Goal: Task Accomplishment & Management: Use online tool/utility

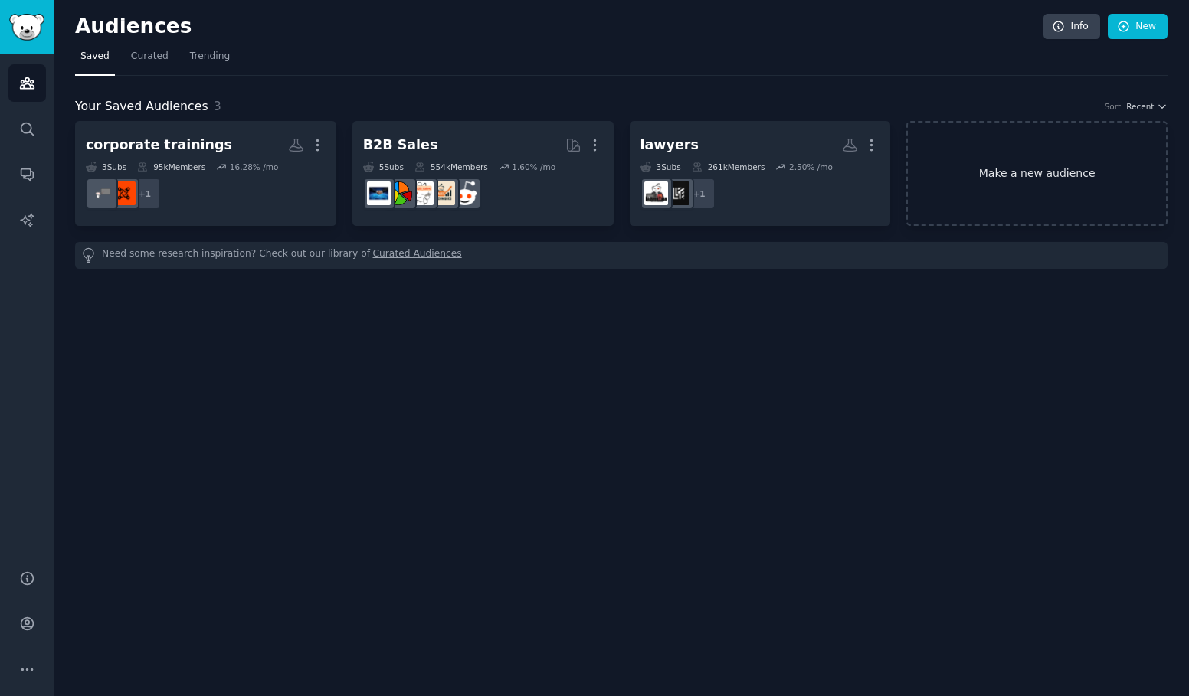
click at [984, 198] on link "Make a new audience" at bounding box center [1036, 173] width 261 height 105
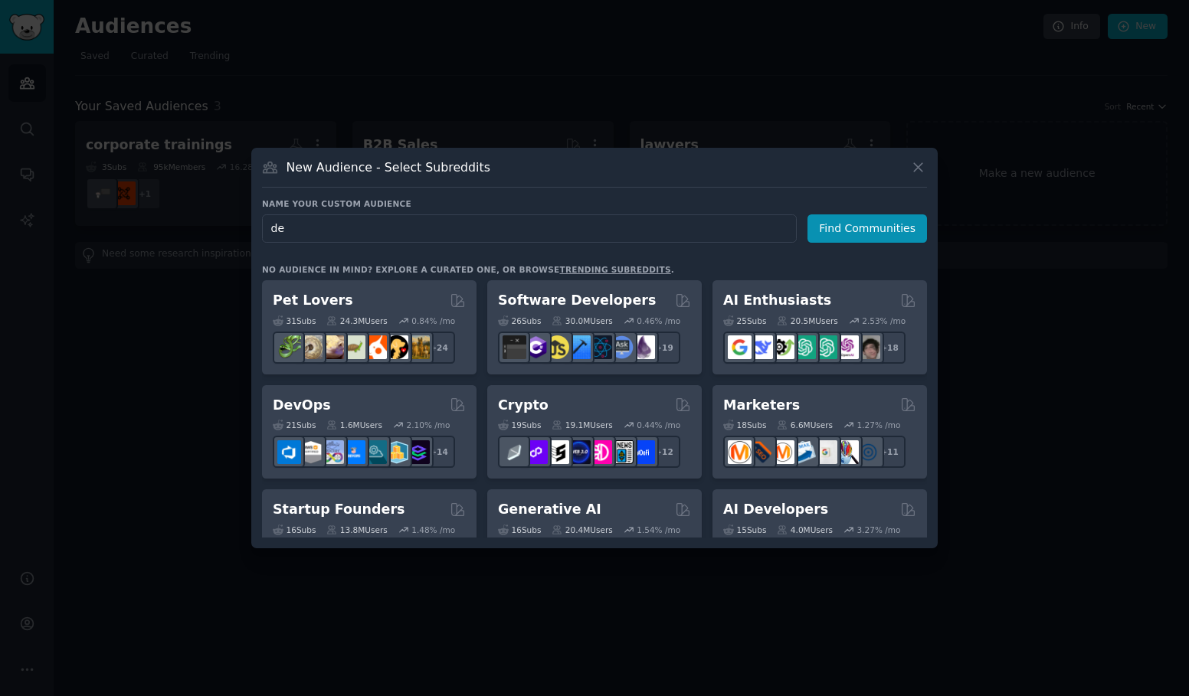
type input "d"
type input "Ai design"
click button "Find Communities" at bounding box center [866, 228] width 119 height 28
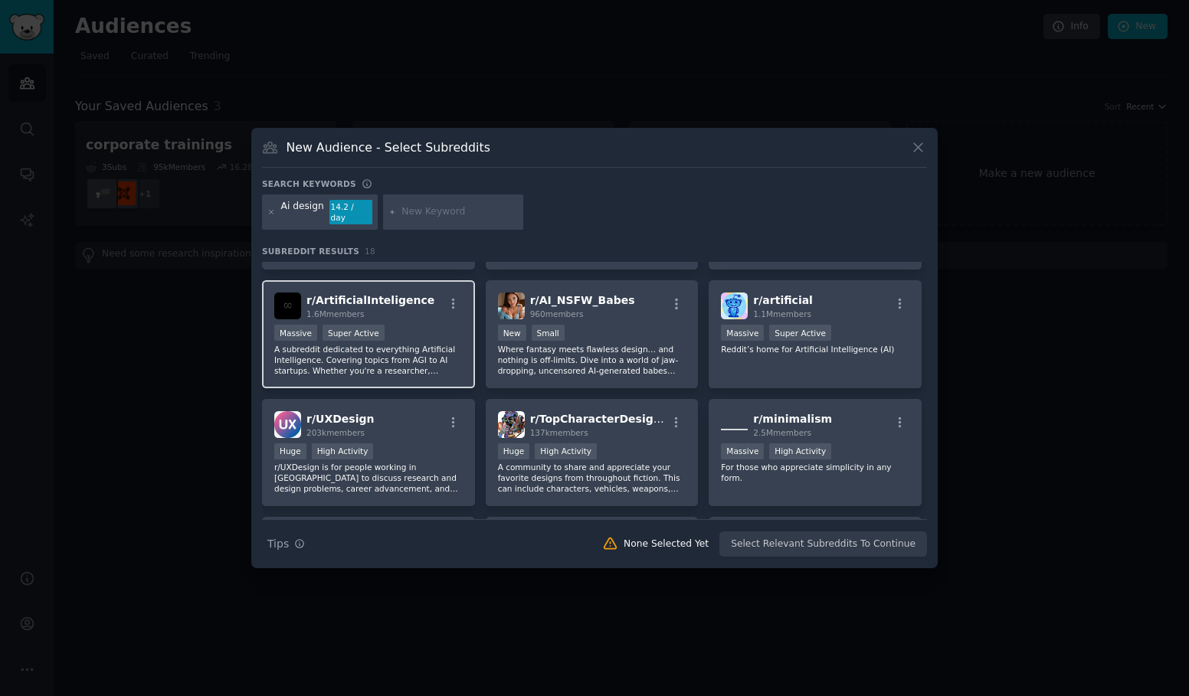
scroll to position [97, 0]
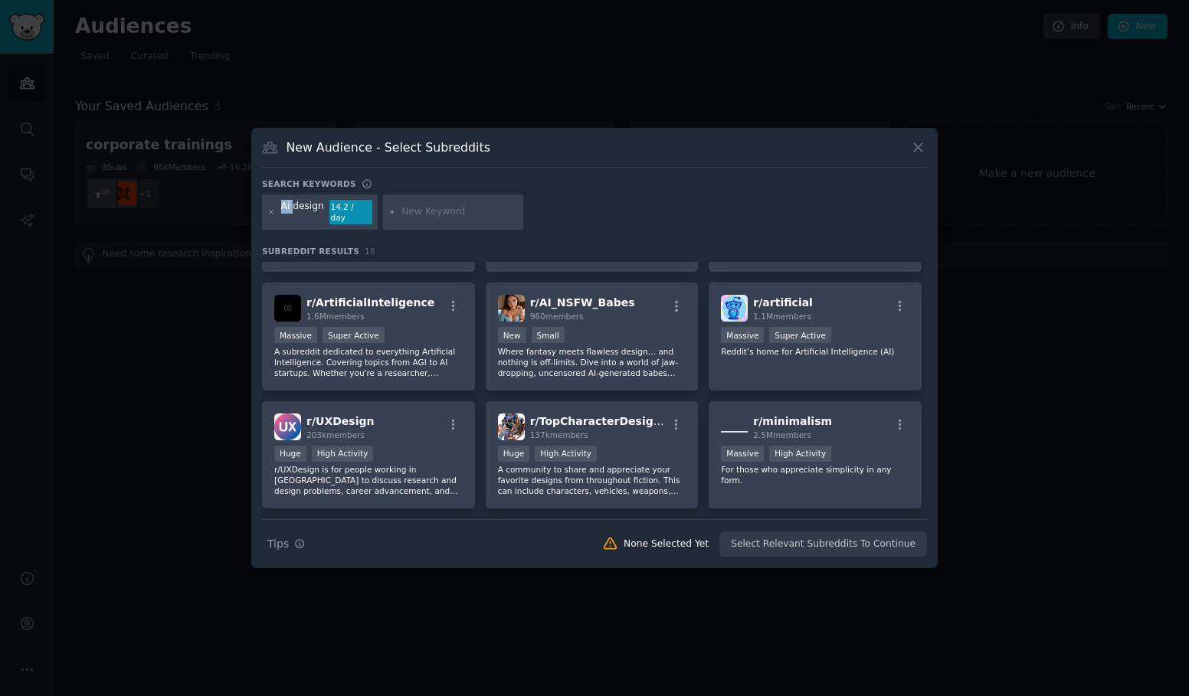
drag, startPoint x: 293, startPoint y: 214, endPoint x: 256, endPoint y: 212, distance: 37.6
click at [256, 212] on div "New Audience - Select Subreddits Search keywords Ai design 14.2 / day Subreddit…" at bounding box center [594, 348] width 686 height 440
click at [278, 214] on div "Ai design 14.2 / day" at bounding box center [320, 212] width 116 height 35
click at [286, 214] on div "Ai design" at bounding box center [302, 212] width 43 height 25
click at [296, 214] on div "Ai design" at bounding box center [302, 212] width 43 height 25
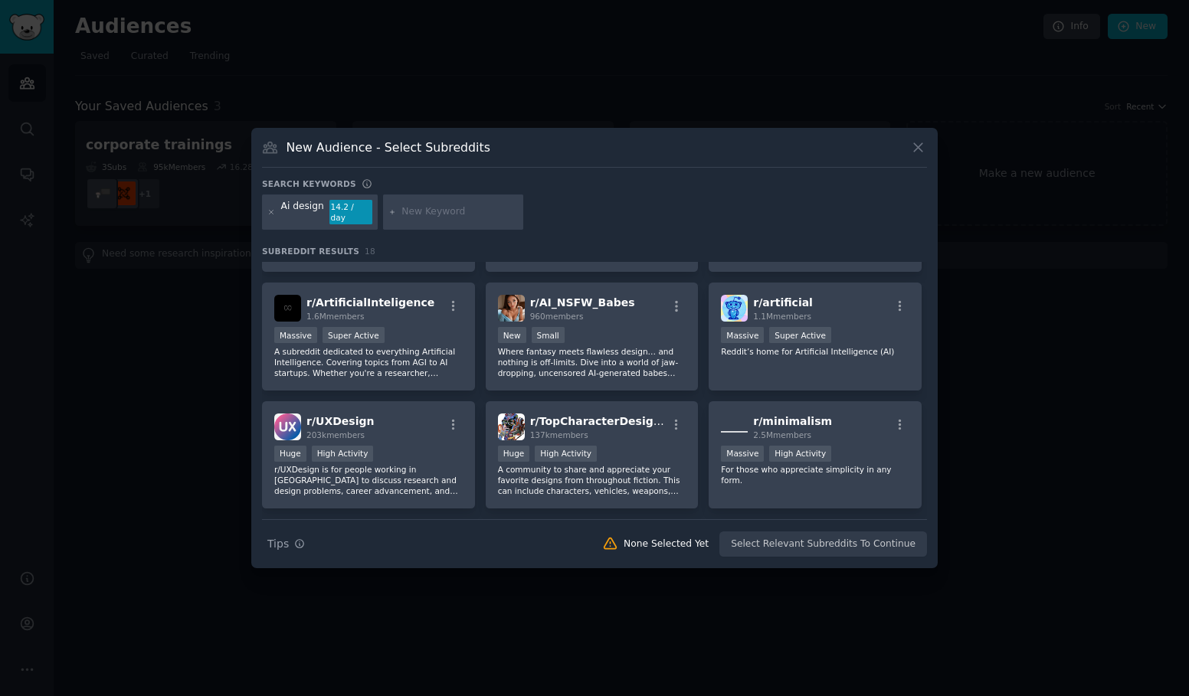
click at [267, 214] on div "Ai design 14.2 / day" at bounding box center [320, 212] width 116 height 35
click at [271, 214] on icon at bounding box center [271, 212] width 8 height 8
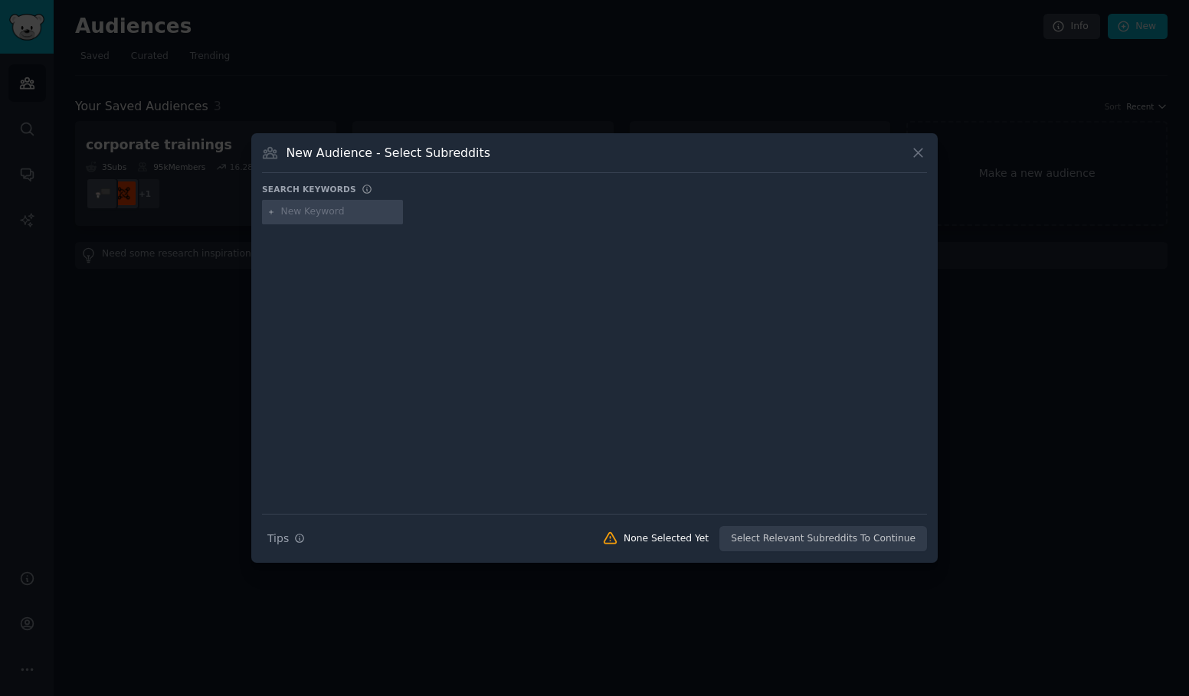
click at [302, 211] on input "text" at bounding box center [339, 212] width 116 height 14
type input "Designers"
click at [437, 206] on input "text" at bounding box center [463, 212] width 116 height 14
type input "AI"
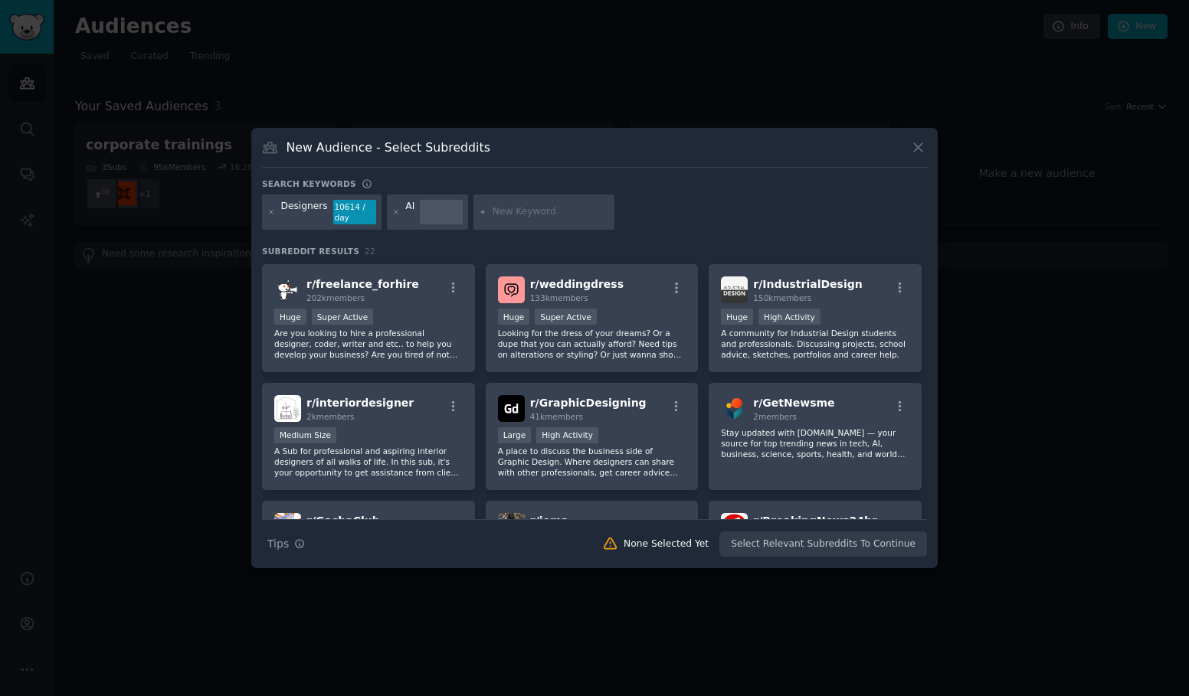
scroll to position [352, 0]
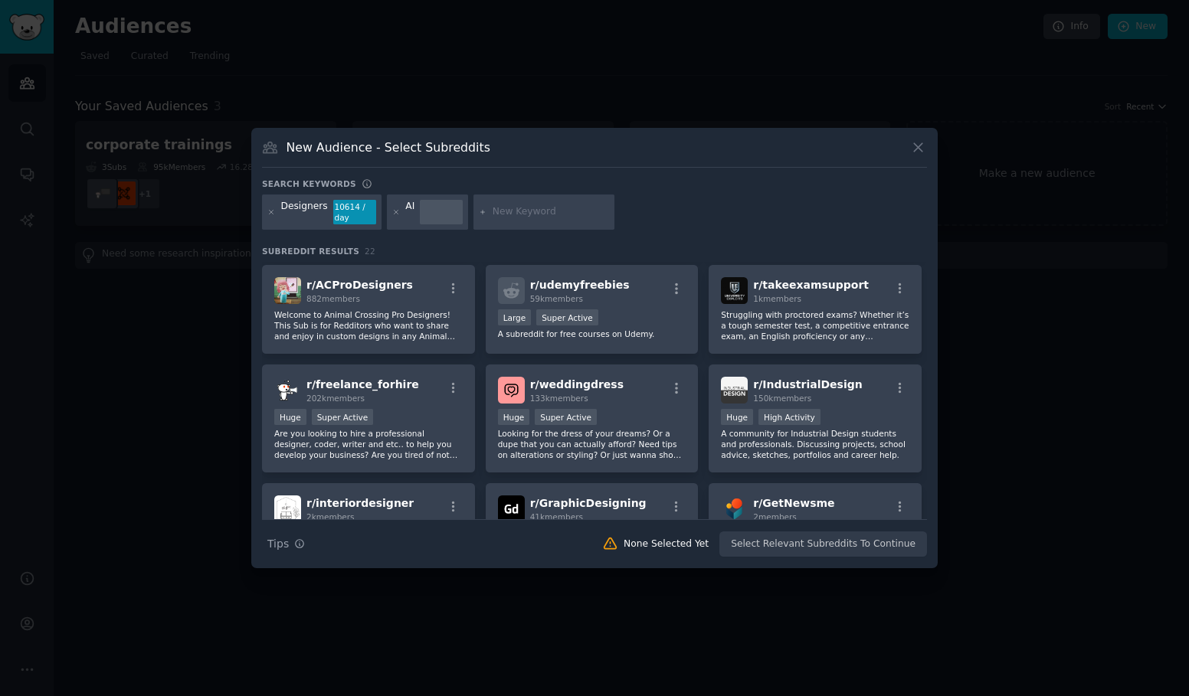
click at [387, 209] on div "AI" at bounding box center [428, 212] width 82 height 35
click at [394, 212] on icon at bounding box center [396, 212] width 4 height 4
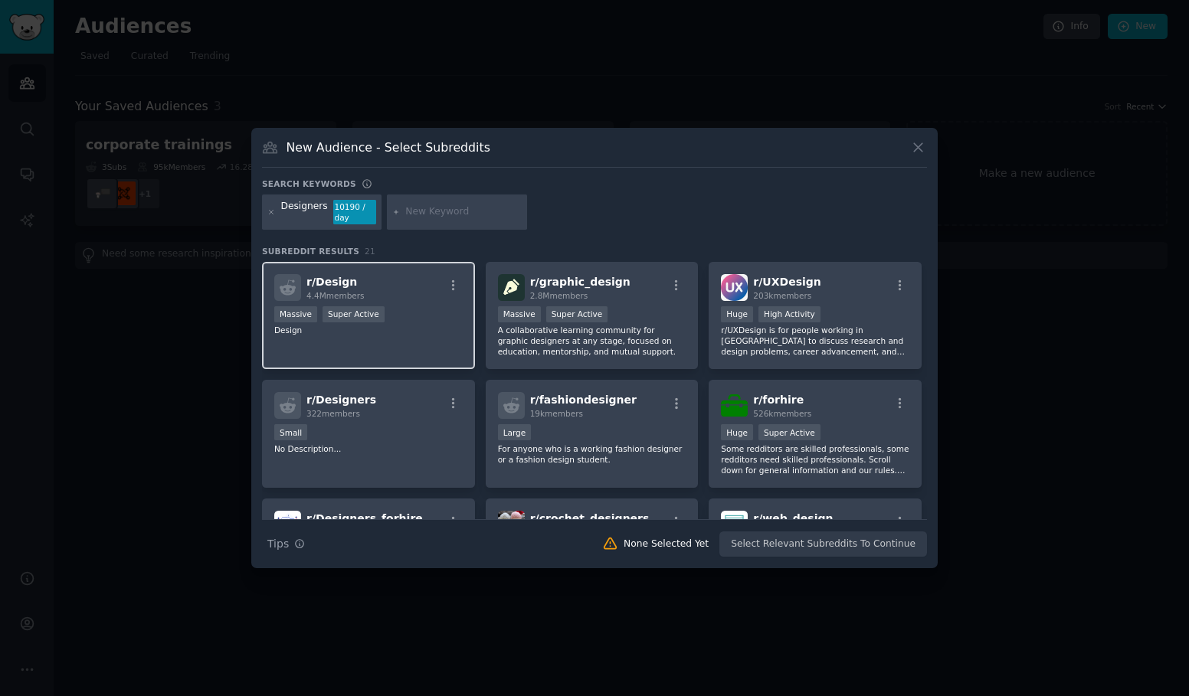
click at [325, 287] on span "r/ Design" at bounding box center [331, 282] width 51 height 12
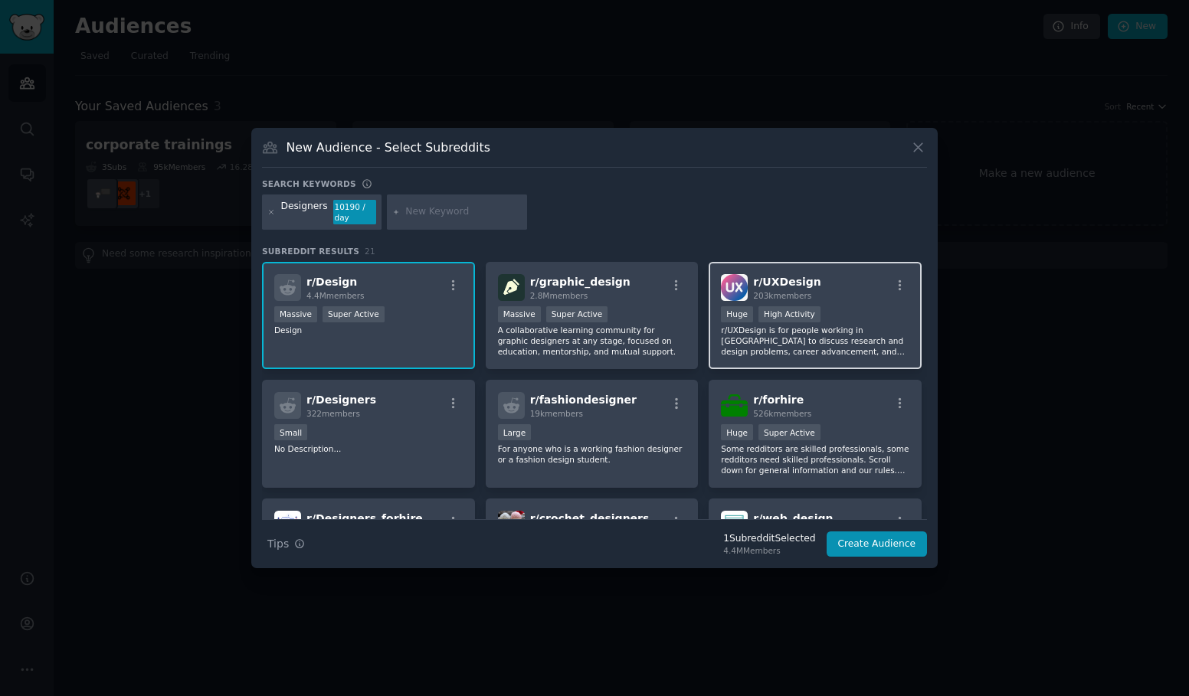
click at [866, 355] on p "r/UXDesign is for people working in [GEOGRAPHIC_DATA] to discuss research and d…" at bounding box center [815, 341] width 188 height 32
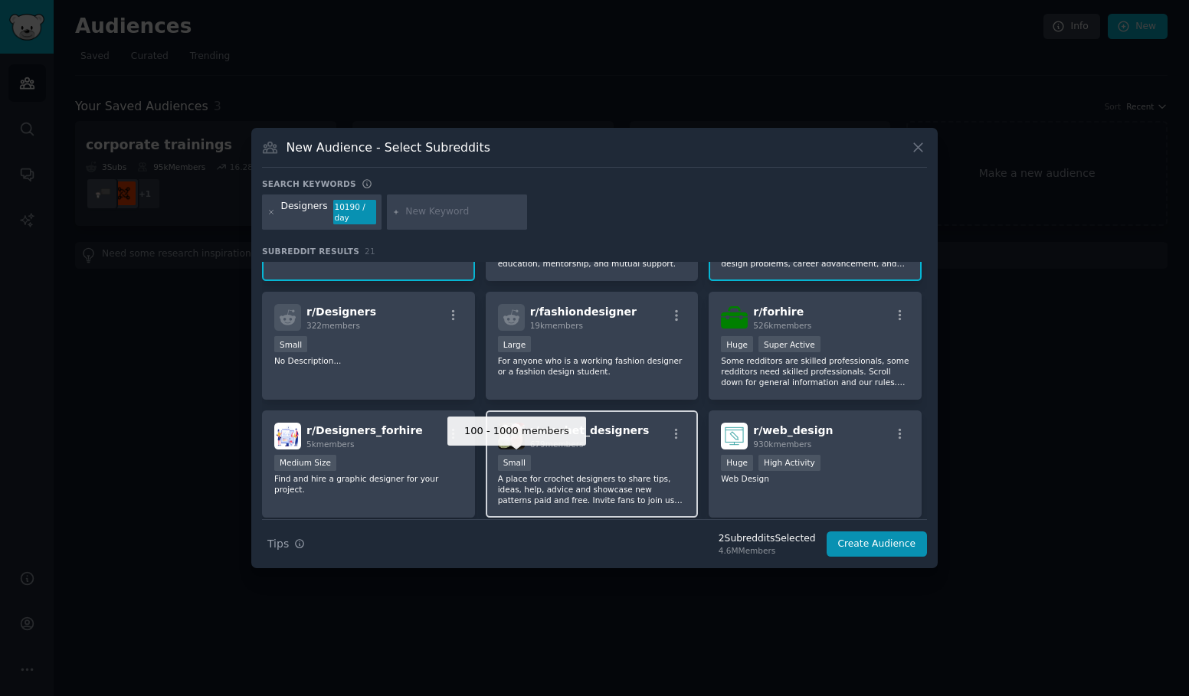
scroll to position [108, 0]
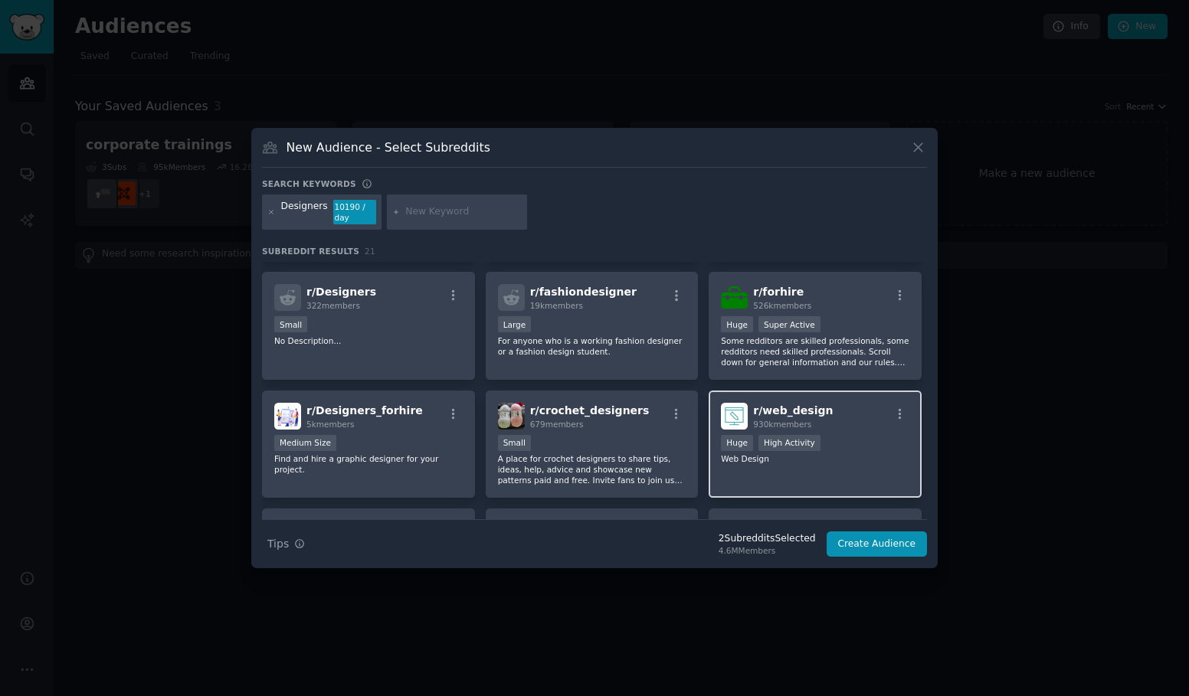
click at [823, 477] on div "r/ web_design 930k members Huge High Activity Web Design" at bounding box center [815, 445] width 213 height 108
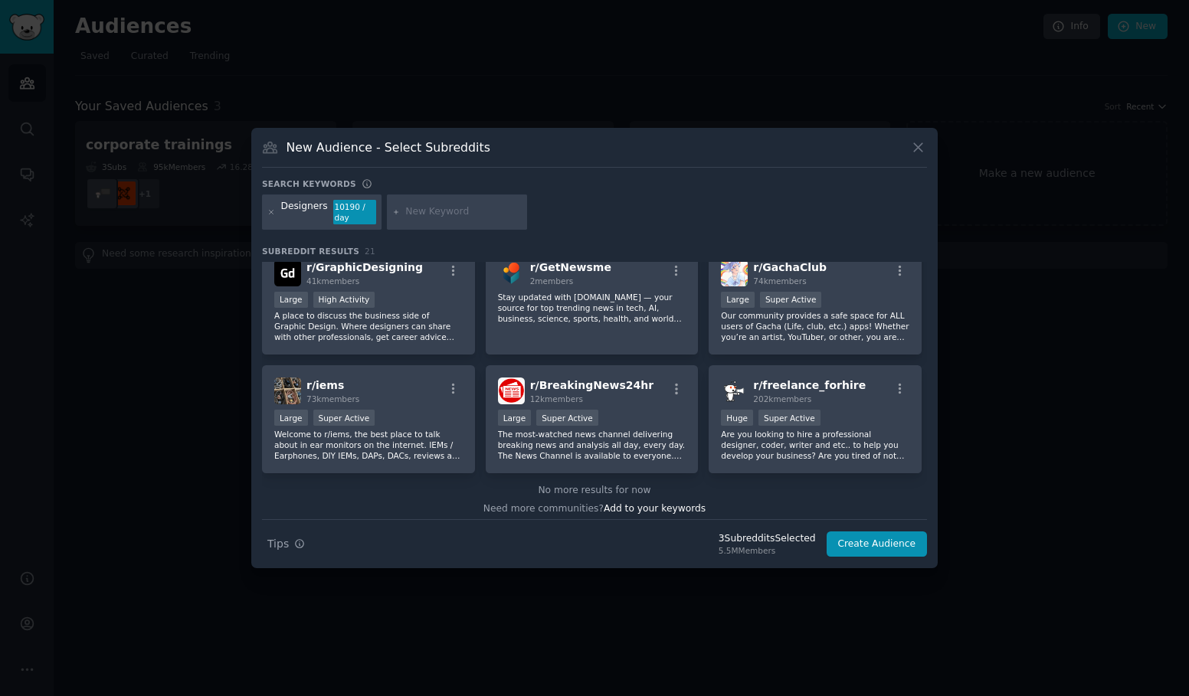
scroll to position [595, 0]
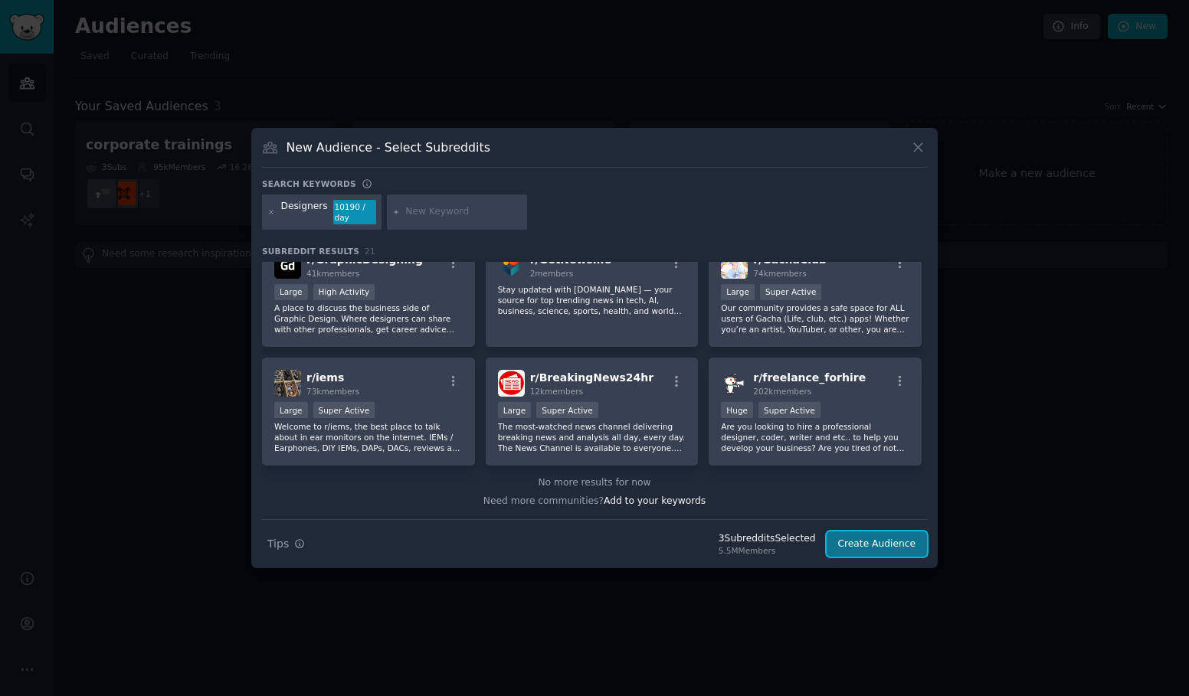
click at [895, 548] on button "Create Audience" at bounding box center [877, 545] width 101 height 26
